Goal: Information Seeking & Learning: Learn about a topic

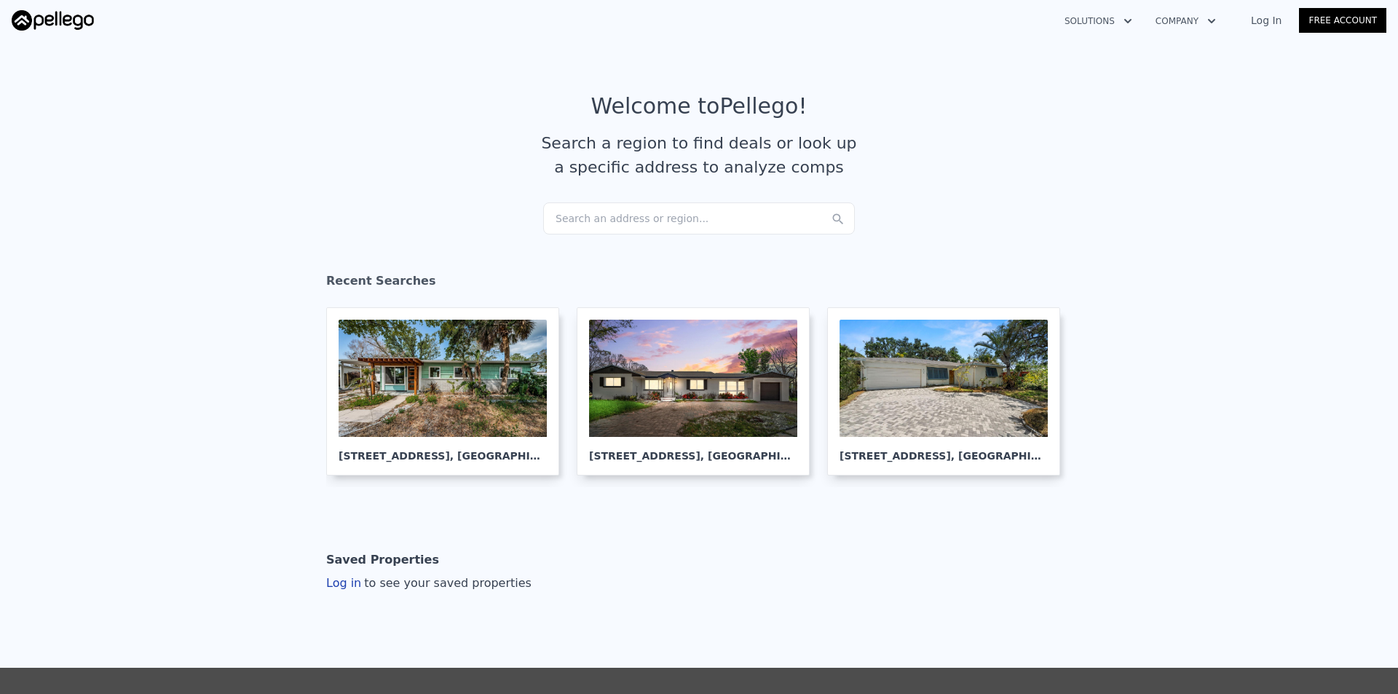
click at [1269, 17] on link "Log In" at bounding box center [1267, 20] width 66 height 15
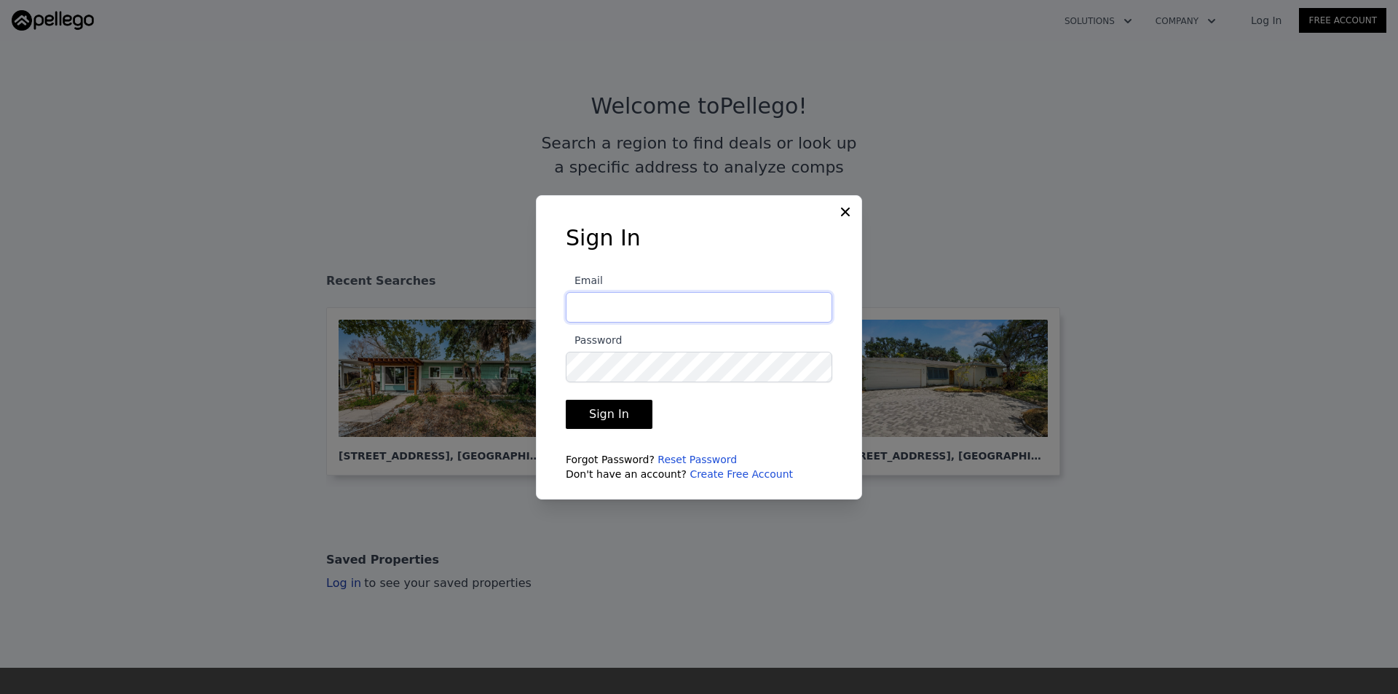
type input "jbt2304@gmail.com"
click at [592, 422] on button "Sign In" at bounding box center [609, 414] width 87 height 29
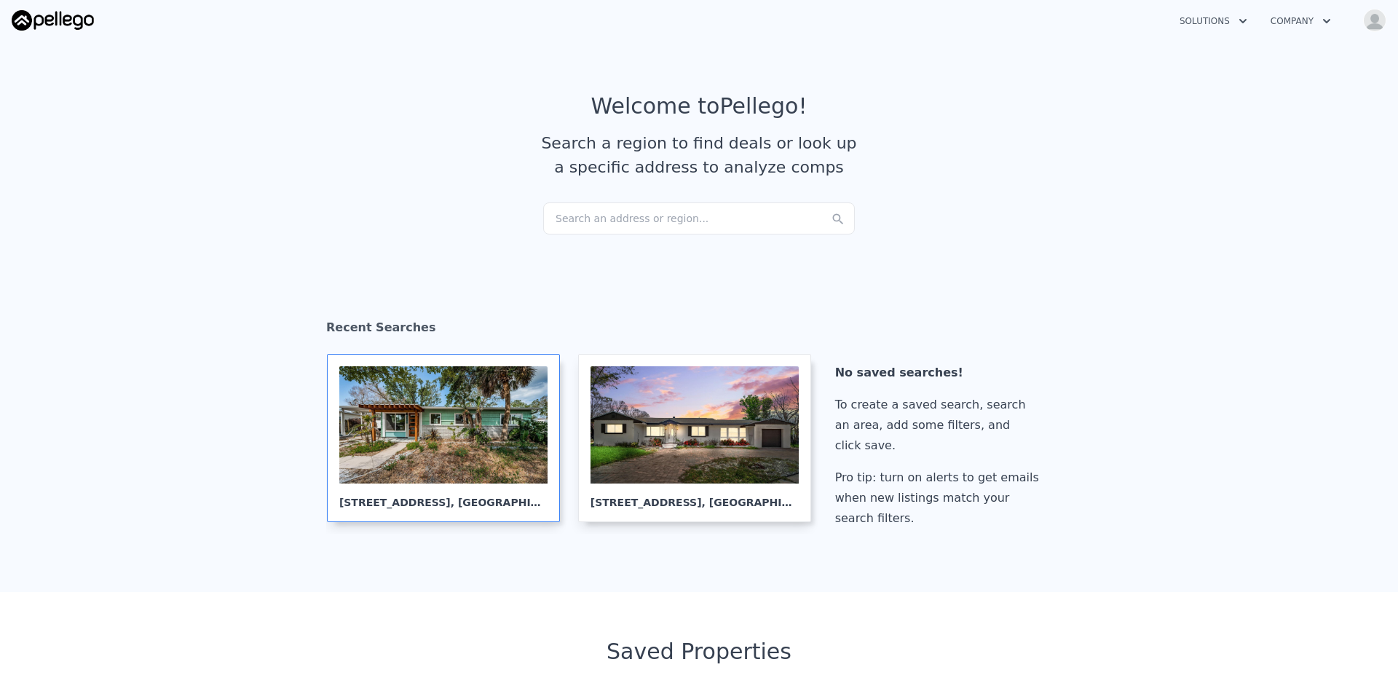
click at [500, 433] on div at bounding box center [443, 424] width 208 height 117
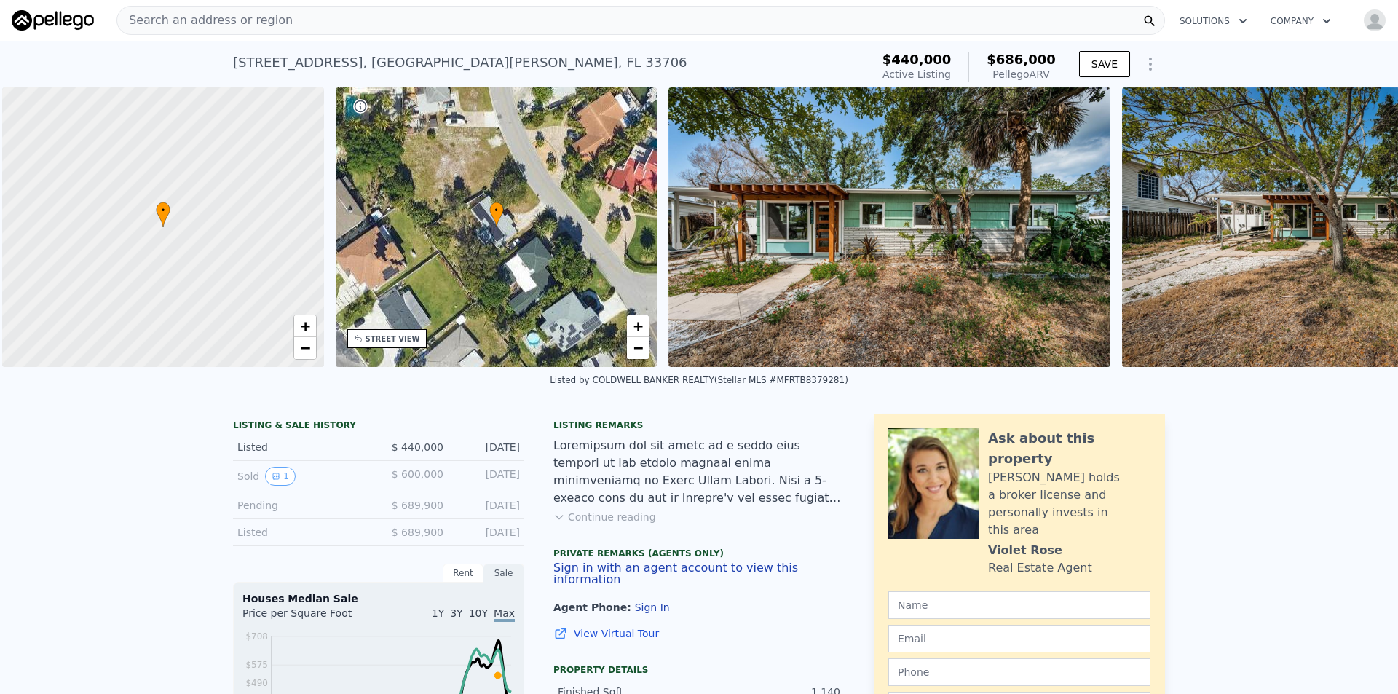
scroll to position [0, 6]
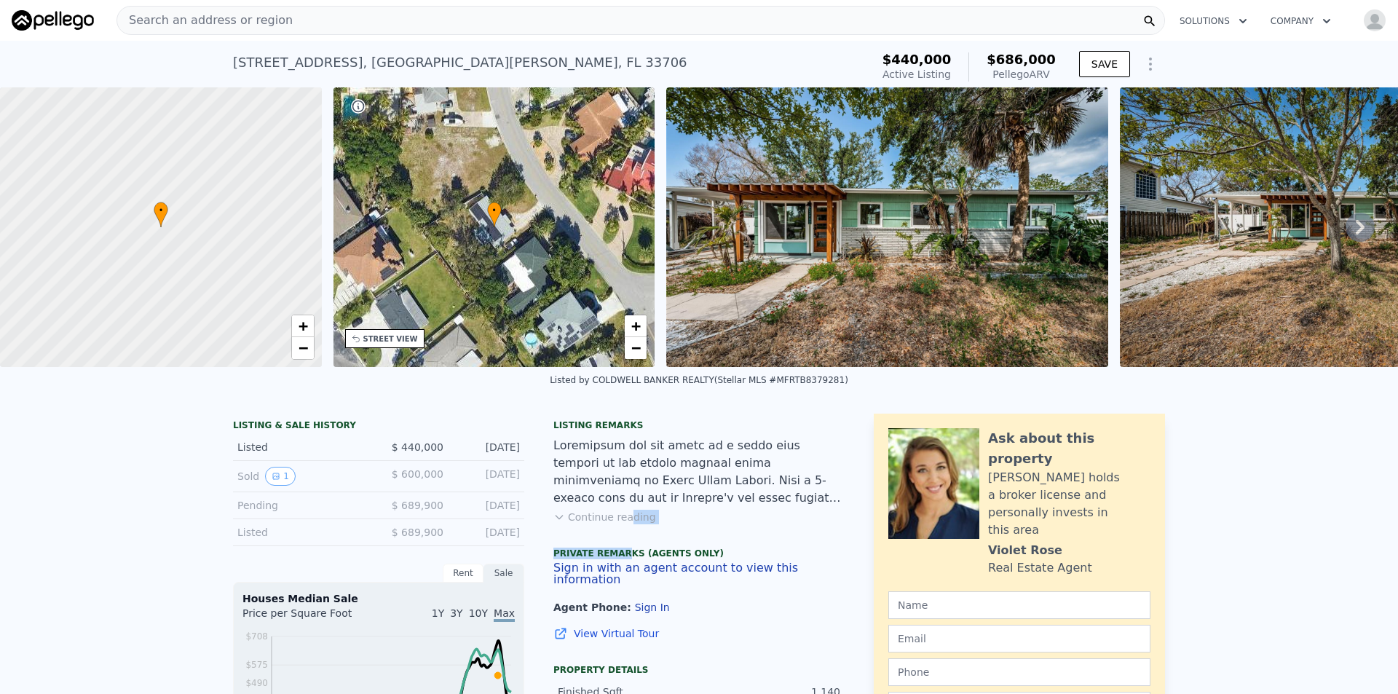
click at [612, 534] on div "Listing remarks Continue reading Private Remarks (Agents Only) Sign in with an …" at bounding box center [698, 538] width 291 height 239
click at [597, 524] on button "Continue reading" at bounding box center [604, 517] width 103 height 15
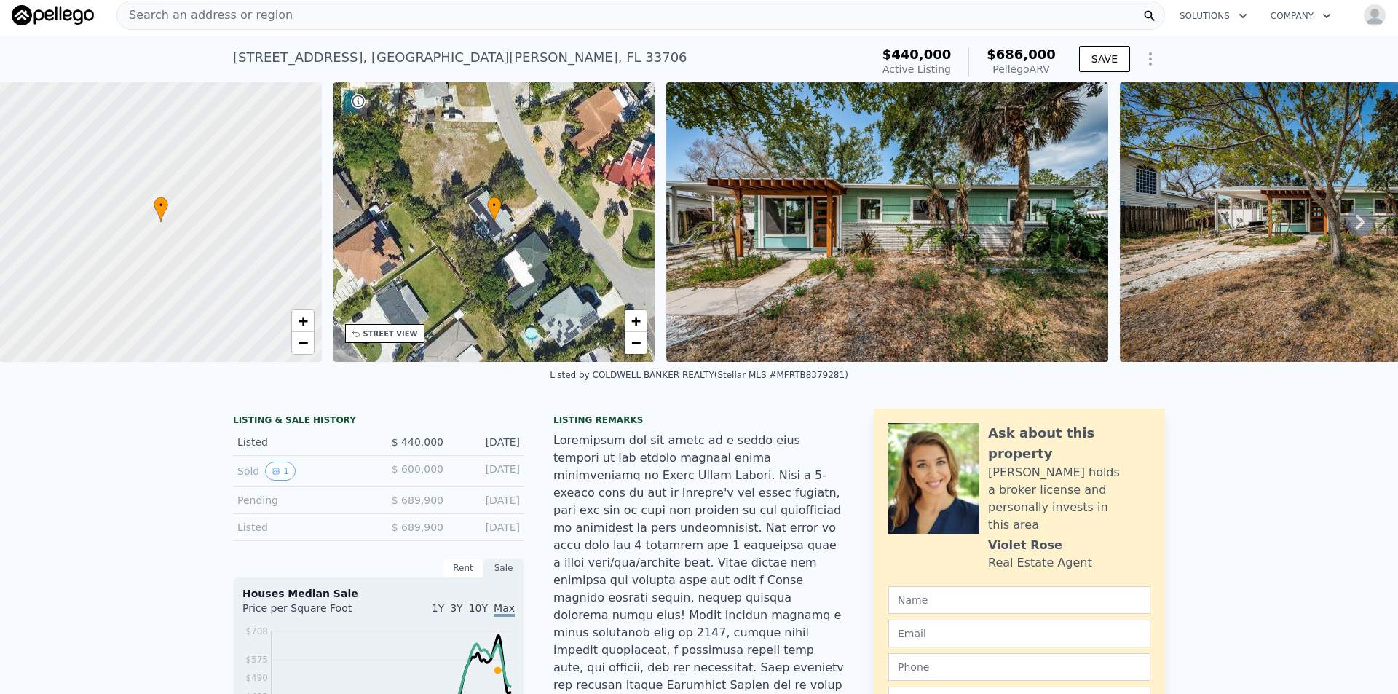
scroll to position [0, 0]
